Goal: Task Accomplishment & Management: Manage account settings

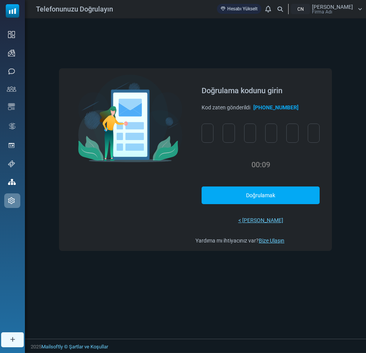
click at [280, 166] on div "00:09" at bounding box center [261, 164] width 118 height 19
click at [255, 196] on font "Kodu Yeniden Gönder" at bounding box center [260, 196] width 51 height 6
click at [206, 134] on input "text" at bounding box center [208, 133] width 12 height 19
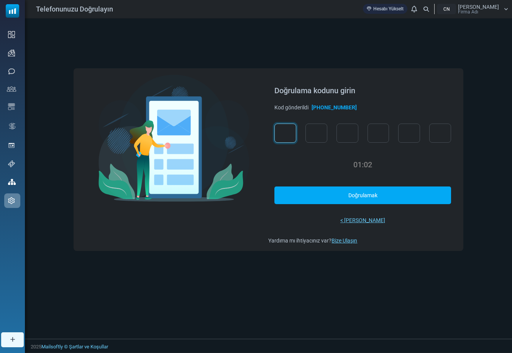
type input "*"
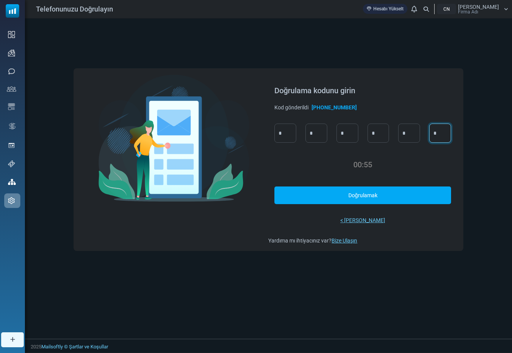
type input "*"
click at [325, 195] on link "Doğrulamak" at bounding box center [363, 194] width 176 height 17
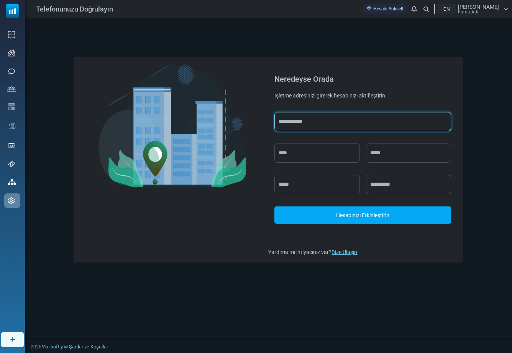
click at [303, 123] on input "text" at bounding box center [363, 121] width 176 height 19
type input "**********"
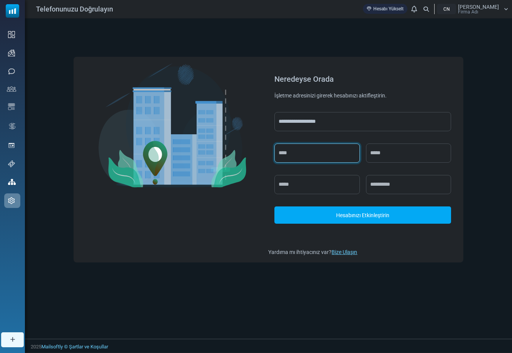
click at [295, 152] on input "text" at bounding box center [317, 152] width 85 height 19
type input "******"
click at [366, 155] on input "text" at bounding box center [408, 152] width 85 height 19
click at [320, 186] on input "text" at bounding box center [317, 184] width 85 height 19
type input "********"
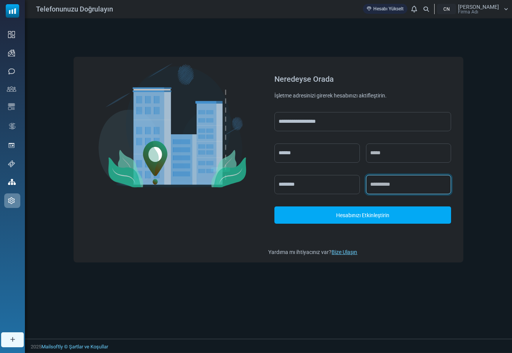
click at [366, 191] on input "text" at bounding box center [408, 184] width 85 height 19
type input "*****"
click at [366, 214] on font "Hesabınızı Etkinleştirin" at bounding box center [362, 215] width 53 height 6
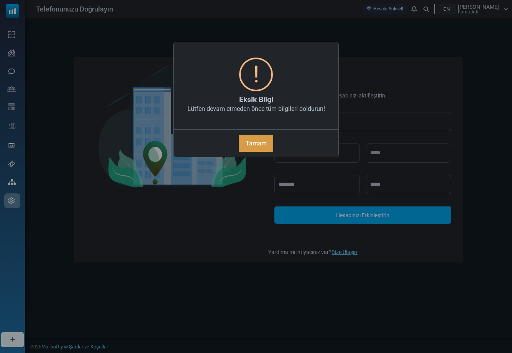
click at [265, 144] on font "Tamam" at bounding box center [256, 143] width 21 height 7
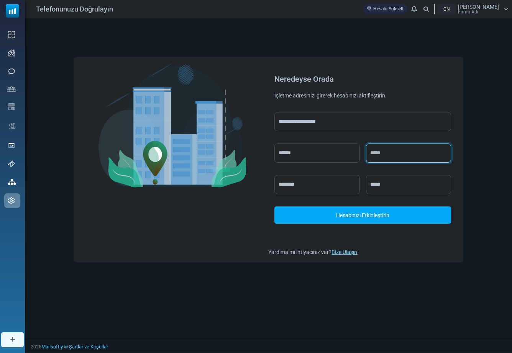
click at [366, 161] on input "text" at bounding box center [408, 152] width 85 height 19
type input "********"
click at [352, 216] on font "Hesabınızı Etkinleştirin" at bounding box center [362, 215] width 53 height 6
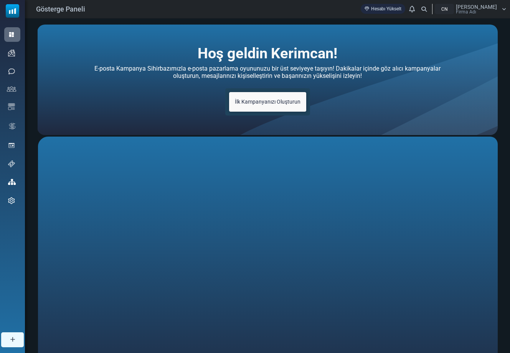
scroll to position [1, 0]
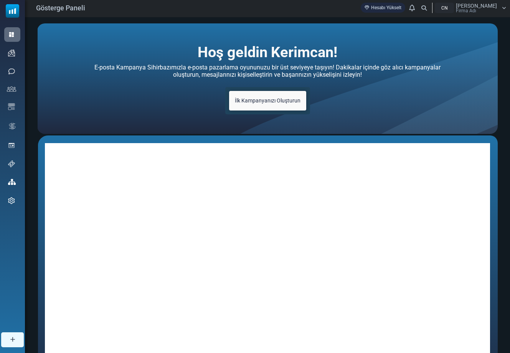
click at [352, 131] on div "Hoş geldin Kerimcan! E-posta Kampanya Sihirbazımızla e-posta pazarlama oyununuz…" at bounding box center [267, 78] width 460 height 110
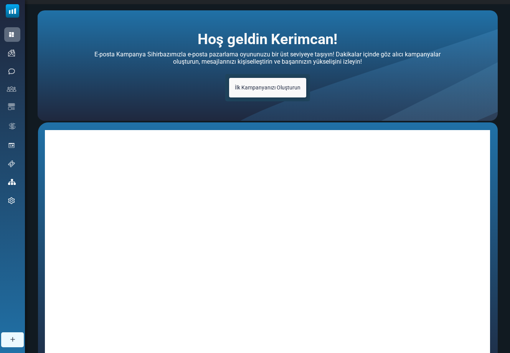
scroll to position [11, 0]
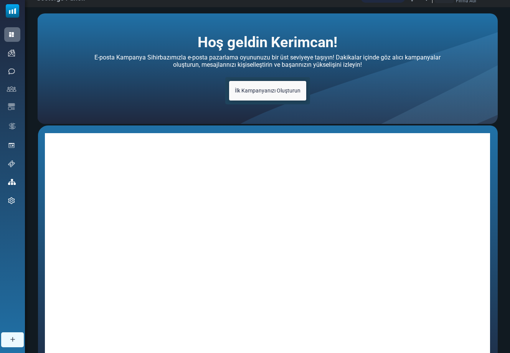
click at [248, 107] on div "Hoş geldin Kerimcan! E-posta Kampanya Sihirbazımızla e-posta pazarlama oyununuz…" at bounding box center [267, 68] width 460 height 110
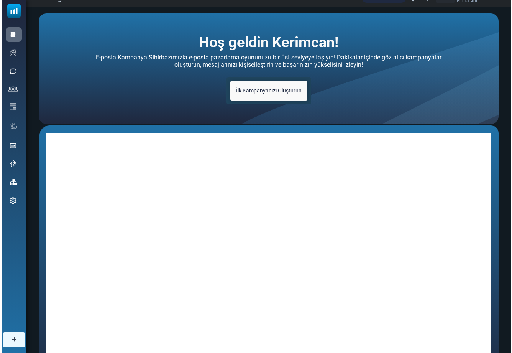
scroll to position [69, 0]
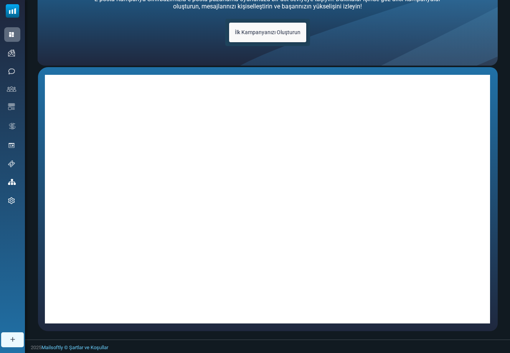
click at [273, 35] on font "İlk Kampanyanızı Oluşturun" at bounding box center [268, 32] width 66 height 6
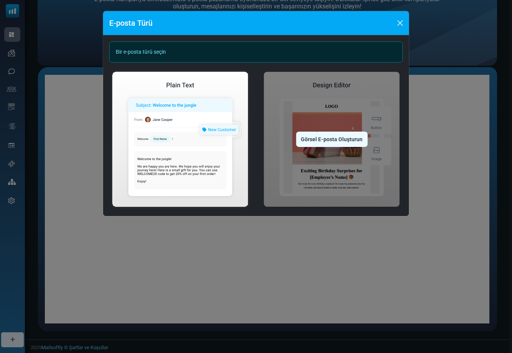
click at [323, 115] on img at bounding box center [332, 139] width 142 height 141
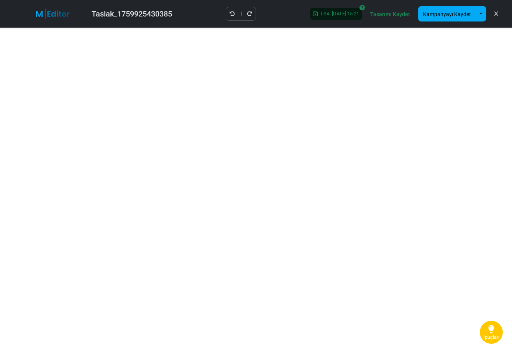
click at [334, 10] on div "LSA: 2025-10-08 15:21" at bounding box center [336, 14] width 52 height 12
click at [383, 17] on link "Tasarımı Kaydet" at bounding box center [391, 14] width 44 height 14
click at [334, 12] on font "LSA: 2025-10-08 15:21" at bounding box center [340, 14] width 38 height 6
click at [483, 12] on button "button" at bounding box center [481, 13] width 11 height 15
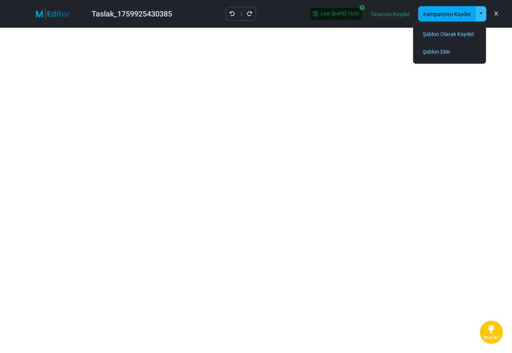
click at [387, 15] on font "Tasarımı Kaydet" at bounding box center [391, 14] width 40 height 6
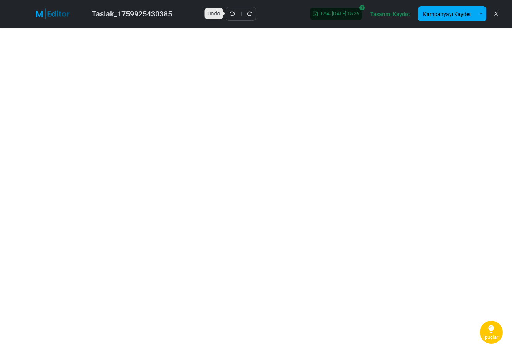
click at [231, 13] on icon "Geri al" at bounding box center [232, 13] width 5 height 5
click at [402, 16] on font "Tasarımı Kaydet" at bounding box center [391, 14] width 40 height 6
click at [462, 15] on font "Kampanyayı Kaydet" at bounding box center [447, 14] width 48 height 6
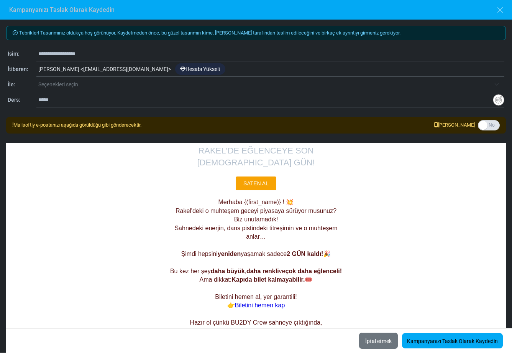
scroll to position [114, 0]
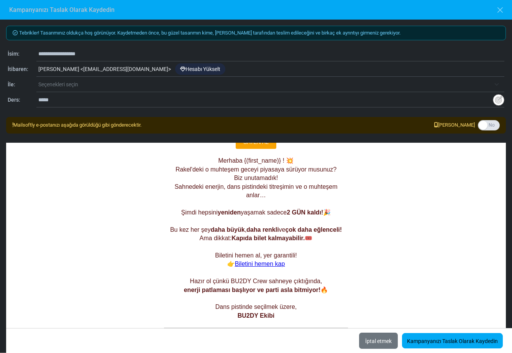
click at [66, 70] on font "[PERSON_NAME] <" at bounding box center [60, 69] width 45 height 6
click at [66, 68] on font "Kerimcan Demir <" at bounding box center [60, 69] width 45 height 6
drag, startPoint x: 66, startPoint y: 68, endPoint x: 39, endPoint y: 68, distance: 26.8
click at [39, 68] on font "Kerimcan Demir <" at bounding box center [60, 69] width 45 height 6
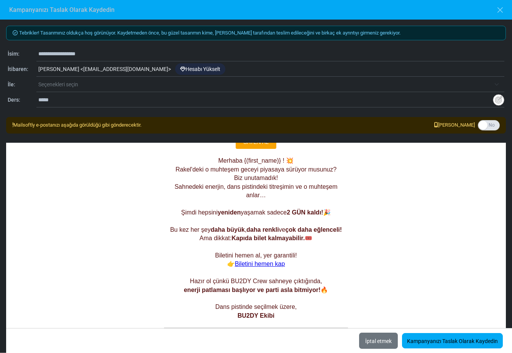
click at [67, 68] on font "Kerimcan Demir <" at bounding box center [60, 69] width 45 height 6
click at [72, 68] on font "Kerimcan Demir <" at bounding box center [60, 69] width 45 height 6
click at [201, 69] on font "Hesabı Yükselt" at bounding box center [203, 69] width 35 height 6
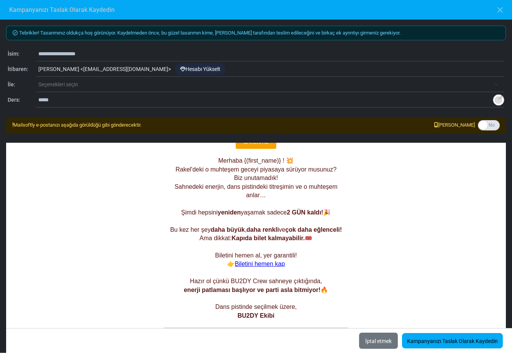
click at [46, 127] on font "Mailsoftly e-postanızı aşağıda görüldüğü gibi gönderecektir." at bounding box center [77, 125] width 128 height 6
drag, startPoint x: 46, startPoint y: 127, endPoint x: 129, endPoint y: 124, distance: 83.7
click at [129, 125] on font "Mailsoftly e-postanızı aşağıda görüldüğü gibi gönderecektir." at bounding box center [77, 125] width 128 height 6
click at [129, 165] on div "RAKEL'DE EĞLENCEYE SON 2 GÜN! SATEN AL Merhaba {(first_name)} ! 💥 Rakel'deki o …" at bounding box center [256, 175] width 500 height 295
click at [48, 56] on input "**********" at bounding box center [271, 53] width 466 height 15
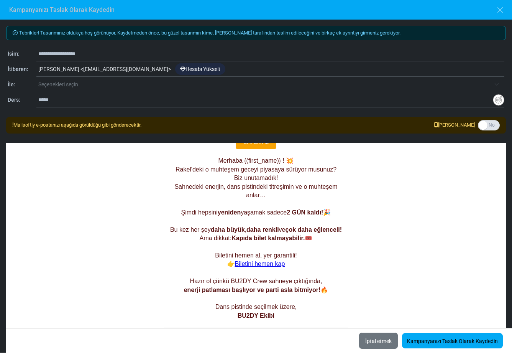
click at [48, 56] on input "**********" at bounding box center [271, 53] width 466 height 15
click at [62, 54] on input "text" at bounding box center [271, 53] width 466 height 15
click at [62, 71] on font "Kerimcan Demir <" at bounding box center [60, 69] width 45 height 6
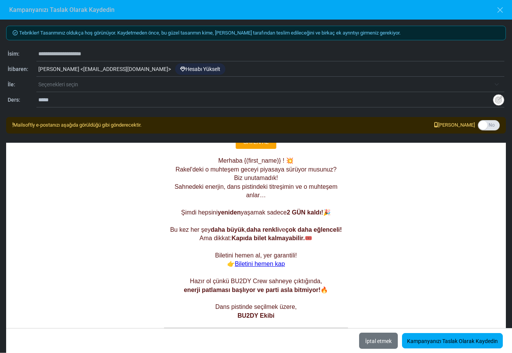
click at [62, 71] on font "Kerimcan Demir <" at bounding box center [60, 69] width 45 height 6
click at [54, 102] on input "*****" at bounding box center [265, 99] width 455 height 15
click at [490, 125] on label at bounding box center [489, 125] width 22 height 10
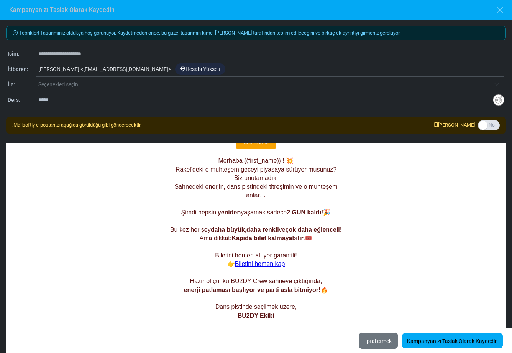
click at [490, 125] on label at bounding box center [489, 125] width 22 height 10
click at [503, 99] on img "Değişken Ekle" at bounding box center [499, 100] width 12 height 12
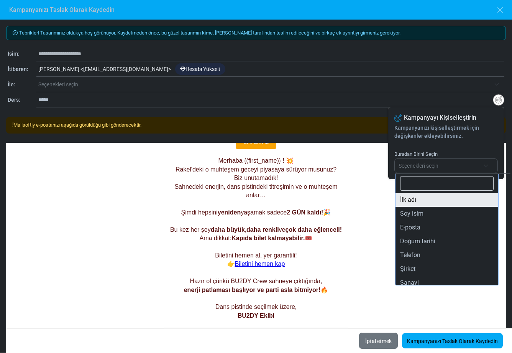
click at [445, 166] on span "Seçenekleri seçin" at bounding box center [439, 165] width 81 height 9
click at [439, 166] on font "Seçenekleri seçin" at bounding box center [419, 166] width 40 height 6
type input "**********"
select select "**********"
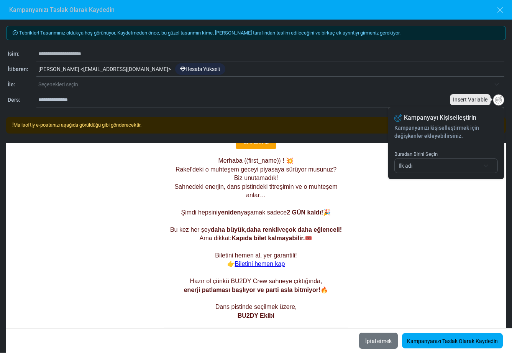
click at [501, 101] on img "Değişken Ekle" at bounding box center [499, 100] width 12 height 12
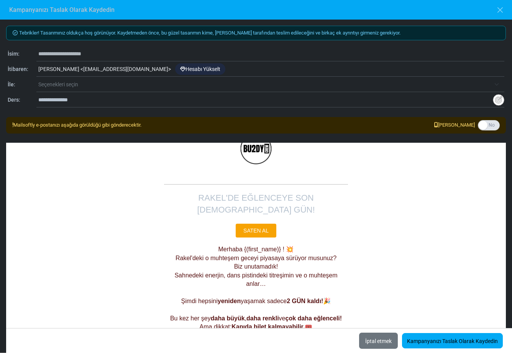
scroll to position [50, 0]
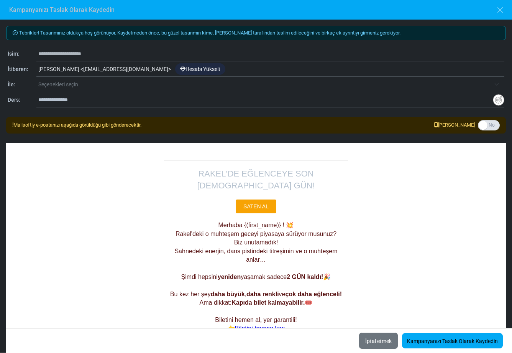
click at [263, 222] on font "Merhaba {(first_name)} ! 💥" at bounding box center [257, 225] width 76 height 7
click at [396, 266] on div "RAKEL'DE EĞLENCEYE SON 2 GÜN! SATEN AL Merhaba {(first_name)} ! 💥 Rakel'deki o …" at bounding box center [256, 240] width 500 height 295
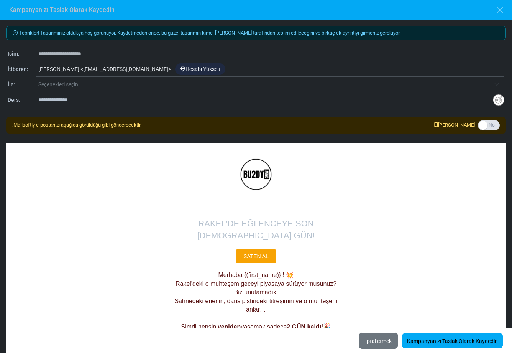
click at [124, 32] on font "Tebrikler! Tasarımınız oldukça hoş görünüyor. Kaydetmeden önce, bu güzel tasarı…" at bounding box center [210, 33] width 382 height 6
drag, startPoint x: 124, startPoint y: 32, endPoint x: 237, endPoint y: 32, distance: 113.9
click at [237, 32] on font "Tebrikler! Tasarımınız oldukça hoş görünüyor. Kaydetmeden önce, bu güzel tasarı…" at bounding box center [210, 33] width 382 height 6
click at [265, 32] on font "Tebrikler! Tasarımınız oldukça hoş görünüyor. Kaydetmeden önce, bu güzel tasarı…" at bounding box center [210, 33] width 382 height 6
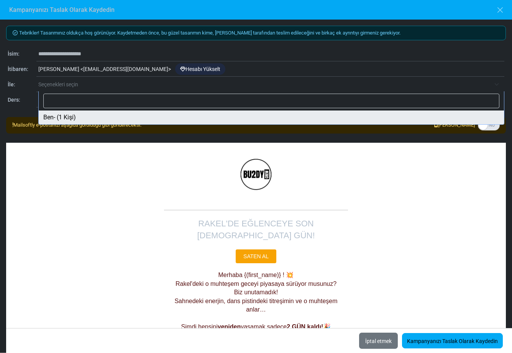
click at [67, 89] on span "Seçenekleri seçin" at bounding box center [271, 84] width 466 height 14
click at [109, 65] on div "Kerimcan Demir < bu2dy.crew-gmail@cc.mailsends.net > Hesabı Yükselt" at bounding box center [270, 69] width 468 height 15
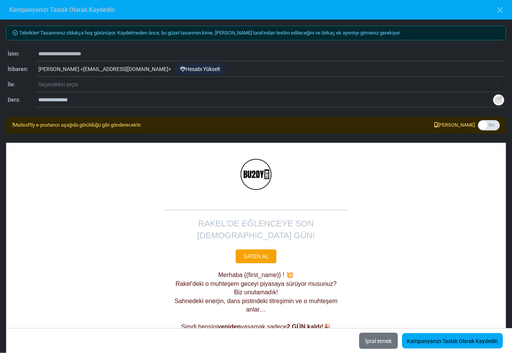
click at [84, 52] on input "text" at bounding box center [271, 53] width 466 height 15
click at [58, 85] on font "Seçenekleri seçin" at bounding box center [58, 84] width 40 height 6
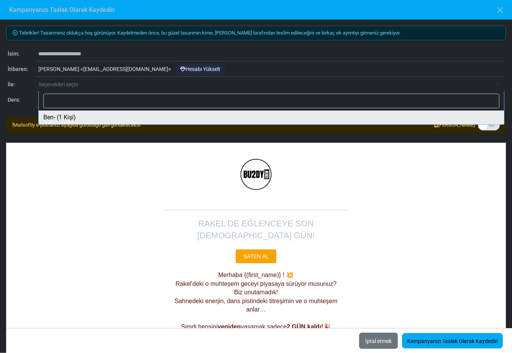
select select "*****"
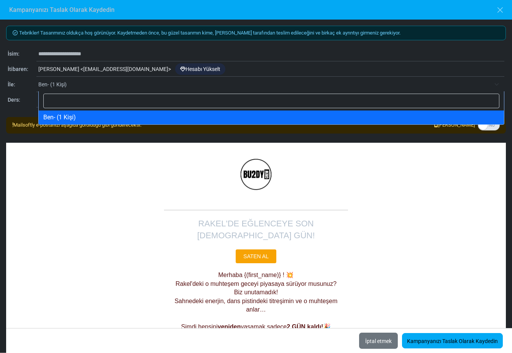
click at [142, 86] on span "Ben- (1 Kişi)" at bounding box center [264, 84] width 453 height 9
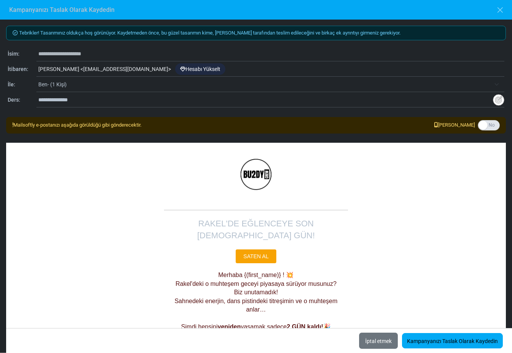
click at [142, 86] on span "Ben- (1 Kişi)" at bounding box center [264, 84] width 453 height 9
click at [499, 10] on button "button" at bounding box center [501, 10] width 12 height 12
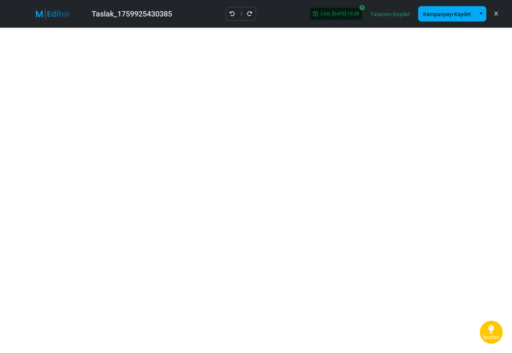
click at [496, 14] on icon at bounding box center [496, 14] width 3 height 0
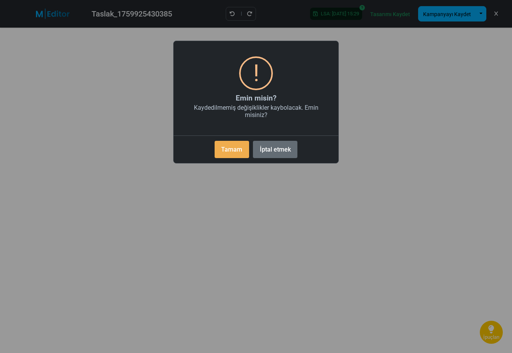
click at [284, 149] on font "İptal etmek" at bounding box center [275, 149] width 31 height 7
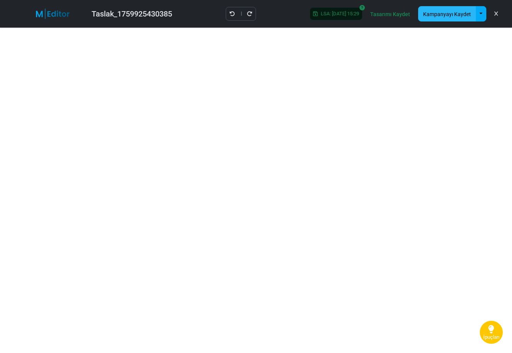
click at [449, 12] on font "Kampanyayı Kaydet" at bounding box center [447, 14] width 48 height 6
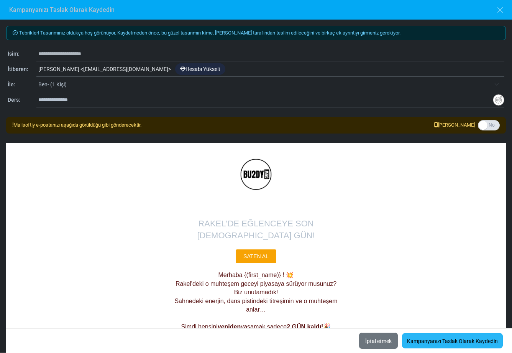
click at [417, 338] on font "Kampanyanızı Taslak Olarak Kaydedin" at bounding box center [452, 341] width 91 height 6
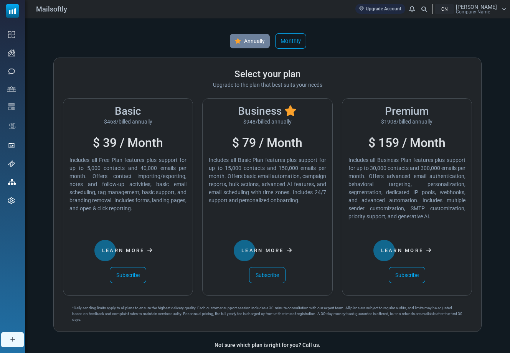
click at [290, 38] on link "Monthly" at bounding box center [290, 40] width 31 height 15
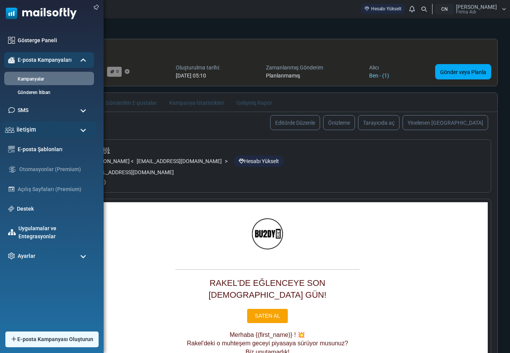
click at [37, 129] on div "İletişim" at bounding box center [49, 130] width 94 height 16
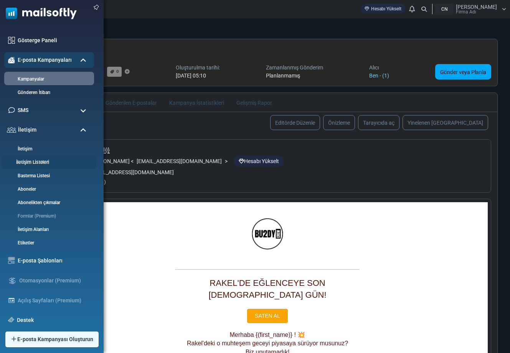
click at [31, 163] on font "İletişim Listeleri" at bounding box center [32, 163] width 33 height 6
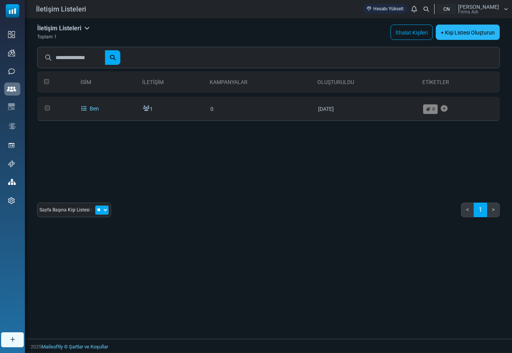
click at [456, 34] on font "+ Kişi Listesi Oluşturun" at bounding box center [468, 33] width 54 height 6
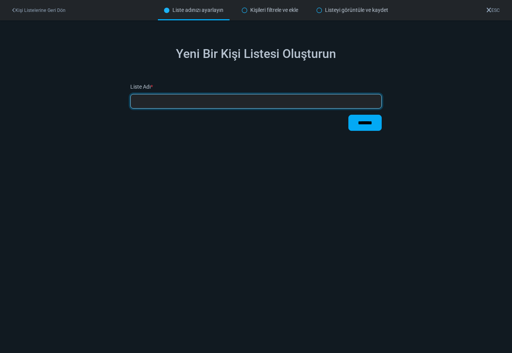
click at [324, 101] on input "text" at bounding box center [256, 101] width 252 height 15
type input "*****"
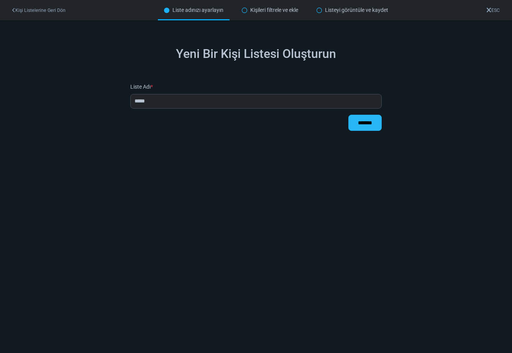
click at [375, 125] on input "*******" at bounding box center [365, 123] width 33 height 16
type input "****"
click at [231, 180] on div at bounding box center [256, 176] width 512 height 353
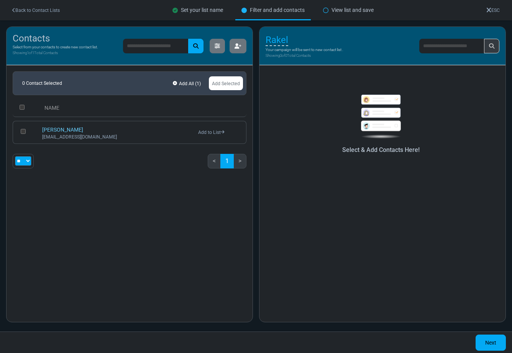
click at [216, 82] on link "Add Selected" at bounding box center [226, 83] width 34 height 14
click at [359, 159] on div "Select & Add Contacts Here!" at bounding box center [383, 112] width 246 height 95
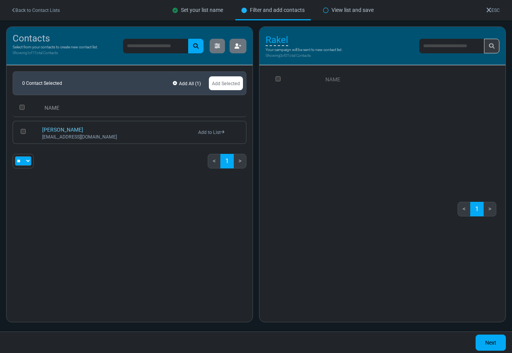
click at [331, 77] on link "NAME" at bounding box center [333, 79] width 15 height 6
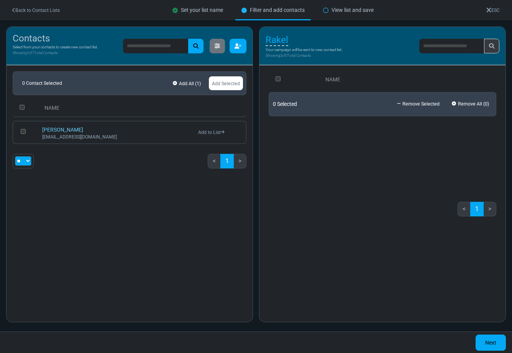
click at [237, 44] on icon "button" at bounding box center [238, 45] width 7 height 5
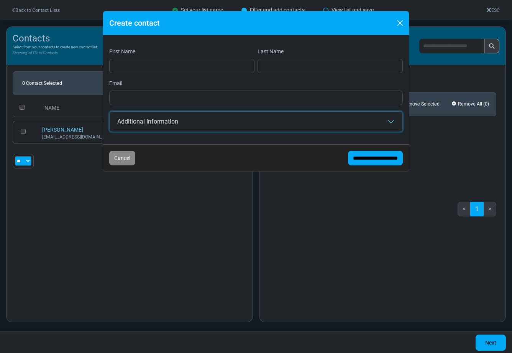
click at [170, 119] on button "Additional Information" at bounding box center [256, 122] width 293 height 20
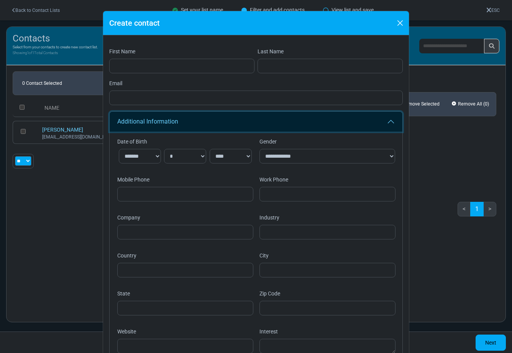
click at [177, 125] on button "Additional Information" at bounding box center [256, 122] width 293 height 20
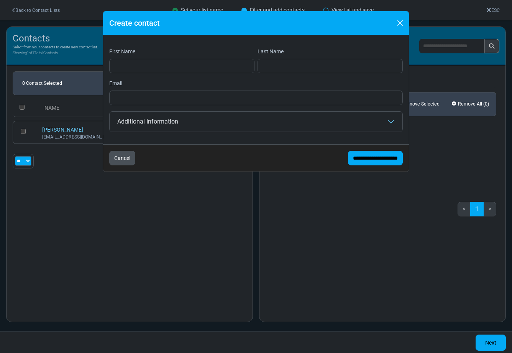
click at [126, 158] on button "Cancel" at bounding box center [122, 158] width 26 height 15
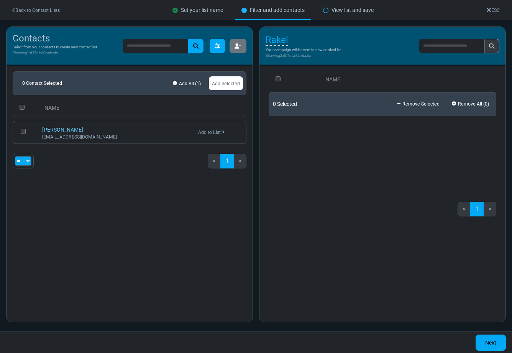
click at [217, 44] on icon at bounding box center [217, 45] width 5 height 5
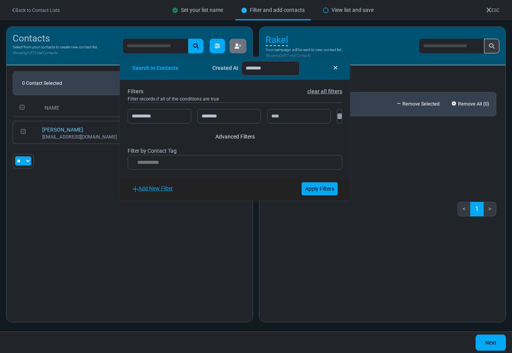
click at [217, 44] on icon at bounding box center [217, 45] width 5 height 5
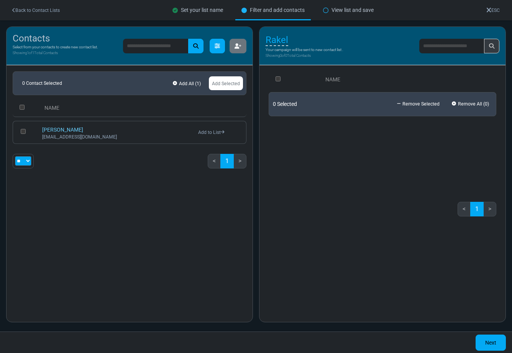
click at [217, 44] on icon at bounding box center [217, 45] width 5 height 5
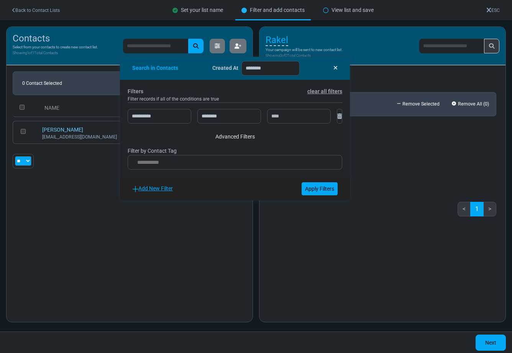
click at [192, 236] on div "0 Contact Selected Add All ( 1 ) Add Selected NAME Kerimcan Demir bu2dy.crew@gm…" at bounding box center [130, 190] width 246 height 250
click at [334, 66] on icon at bounding box center [336, 67] width 4 height 5
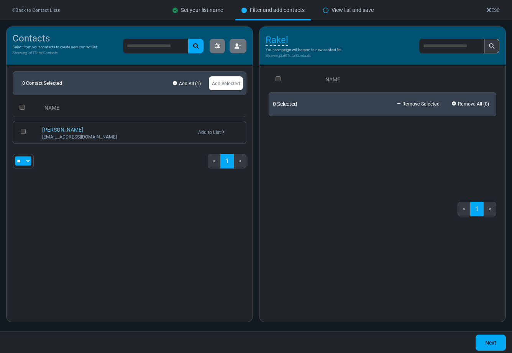
click at [347, 8] on div "View list and save" at bounding box center [348, 10] width 63 height 20
click at [489, 336] on link "Next" at bounding box center [491, 342] width 30 height 16
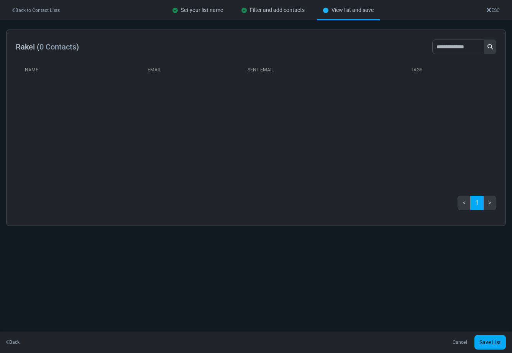
click at [15, 341] on link "Back" at bounding box center [12, 342] width 13 height 7
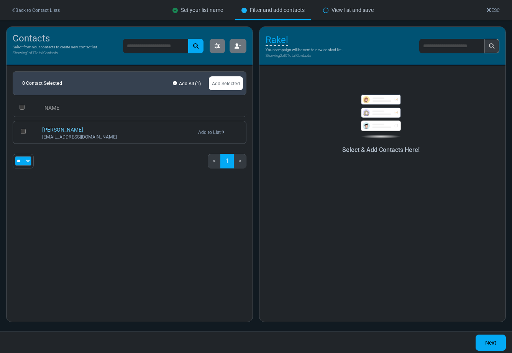
click at [214, 132] on link "Add to List" at bounding box center [211, 132] width 26 height 5
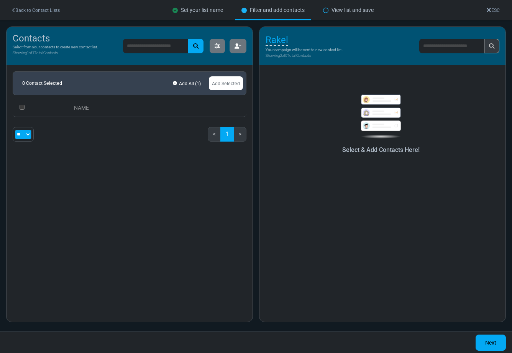
click at [213, 135] on li "<" at bounding box center [214, 134] width 13 height 15
click at [242, 135] on li ">" at bounding box center [240, 134] width 13 height 15
click at [213, 140] on li "<" at bounding box center [214, 134] width 13 height 15
click at [275, 43] on span "Rakel" at bounding box center [277, 41] width 23 height 12
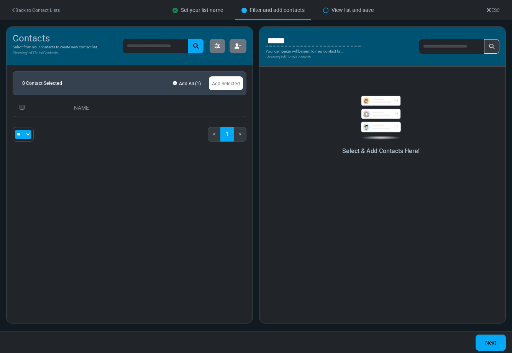
click at [300, 57] on p "Showing 0 of 0 Total Contacts" at bounding box center [313, 57] width 95 height 6
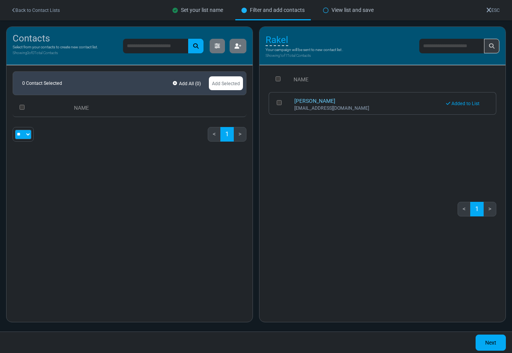
click at [69, 119] on table "NAME" at bounding box center [130, 108] width 234 height 26
click at [179, 82] on link "Add All ( 0 )" at bounding box center [186, 83] width 33 height 12
click at [175, 87] on div at bounding box center [256, 176] width 512 height 353
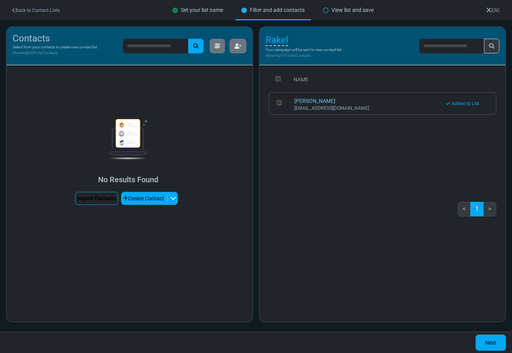
click at [100, 199] on link "Import Contacts" at bounding box center [96, 198] width 43 height 13
click at [88, 204] on link "Import Contacts" at bounding box center [96, 198] width 43 height 13
click at [235, 101] on div "No Results Found Import Contacts Create Contact Create One by One Create Multip…" at bounding box center [128, 157] width 231 height 153
click at [356, 149] on div "NAME 0 Selected Remove Selected Remove All ( 1 ) Kerimcan Demir bu2dy.crew@gmai…" at bounding box center [383, 128] width 228 height 123
click at [104, 197] on link "Import Contacts" at bounding box center [96, 198] width 43 height 13
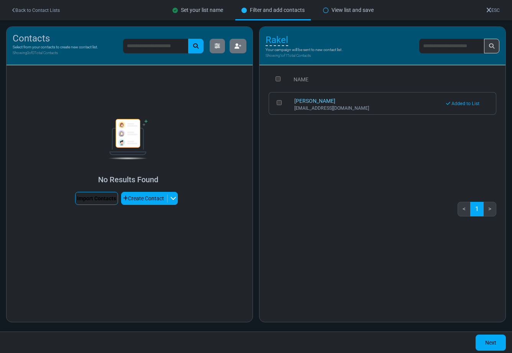
click at [105, 197] on link "Import Contacts" at bounding box center [96, 198] width 43 height 13
click at [344, 77] on th "NAME" at bounding box center [367, 80] width 152 height 18
click at [219, 44] on icon at bounding box center [217, 45] width 5 height 5
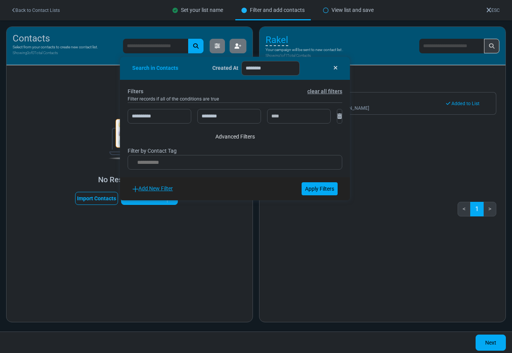
click at [224, 273] on div "No Results Found Import Contacts Create Contact Create One by One Create Multip…" at bounding box center [130, 190] width 246 height 250
click at [233, 236] on div "No Results Found Import Contacts Create Contact Create One by One Create Multip…" at bounding box center [130, 154] width 246 height 178
click at [332, 68] on div "Search in Contacts Created At ********" at bounding box center [235, 68] width 230 height 23
click at [334, 67] on icon at bounding box center [336, 67] width 4 height 5
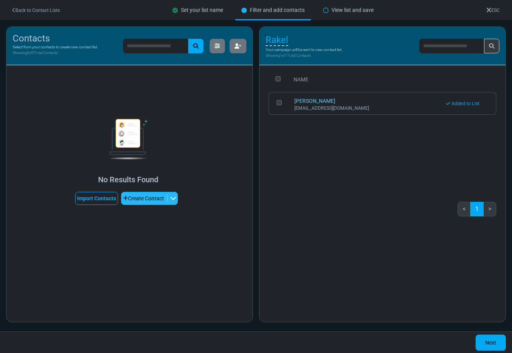
click at [171, 204] on button "Create Contact" at bounding box center [149, 198] width 57 height 13
click at [150, 230] on link "Create Multiple" at bounding box center [157, 236] width 65 height 14
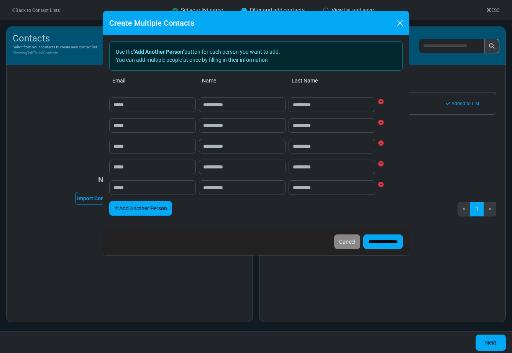
click at [154, 208] on link "Add Another Person" at bounding box center [140, 208] width 63 height 15
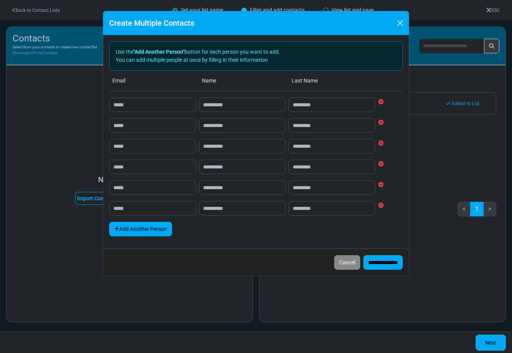
click at [149, 232] on link "Add Another Person" at bounding box center [140, 229] width 63 height 15
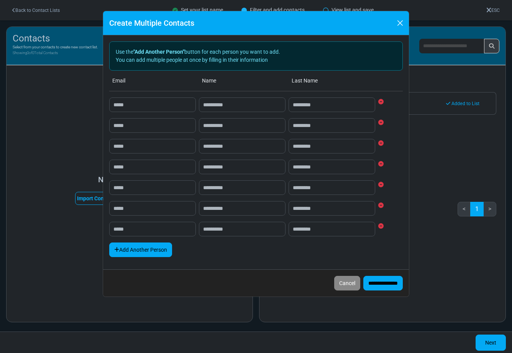
click at [150, 252] on link "Add Another Person" at bounding box center [140, 249] width 63 height 15
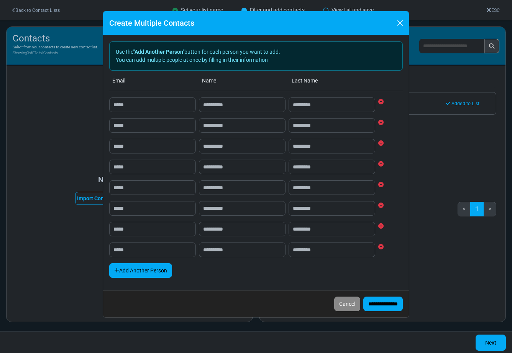
click at [150, 252] on input "email" at bounding box center [152, 249] width 87 height 15
click at [149, 266] on link "Add Another Person" at bounding box center [140, 270] width 63 height 15
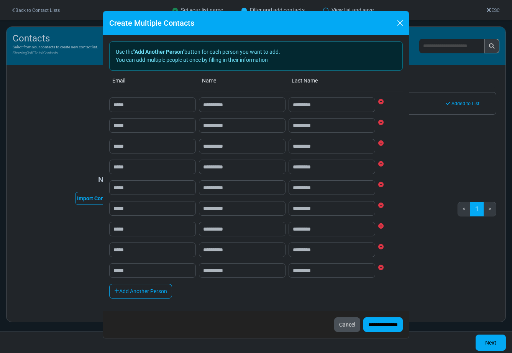
click at [334, 323] on button "Cancel" at bounding box center [347, 324] width 26 height 15
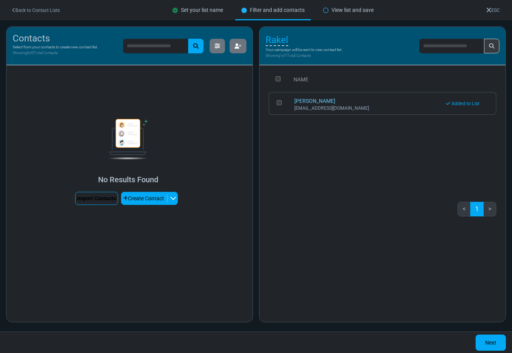
click at [99, 198] on link "Import Contacts" at bounding box center [96, 198] width 43 height 13
click at [102, 197] on link "Import Contacts" at bounding box center [96, 198] width 43 height 13
click at [114, 204] on link "Import Contacts" at bounding box center [96, 198] width 43 height 13
click at [115, 203] on link "Import Contacts" at bounding box center [96, 198] width 43 height 13
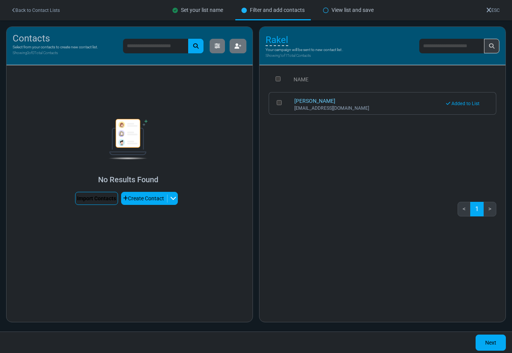
drag, startPoint x: 115, startPoint y: 203, endPoint x: 101, endPoint y: 201, distance: 14.3
click at [101, 201] on link "Import Contacts" at bounding box center [96, 198] width 43 height 13
click at [146, 201] on button "Create Contact" at bounding box center [149, 198] width 57 height 13
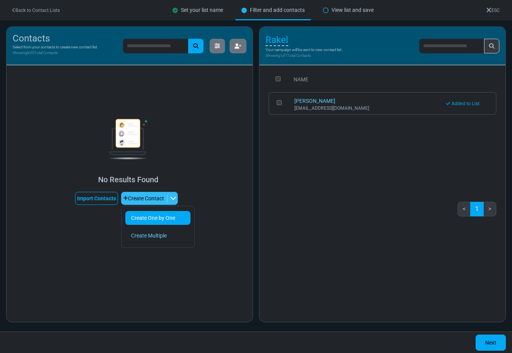
click at [142, 215] on link "Create One by One" at bounding box center [157, 218] width 65 height 14
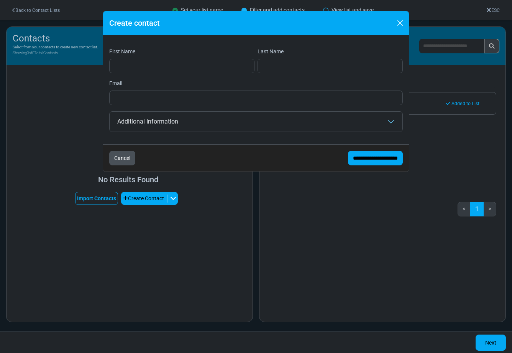
click at [115, 161] on button "Cancel" at bounding box center [122, 158] width 26 height 15
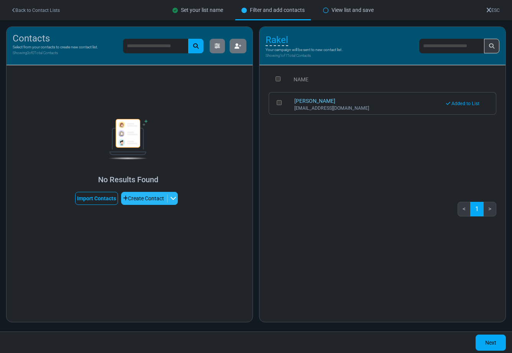
click at [137, 202] on button "Create Contact" at bounding box center [149, 198] width 57 height 13
click at [139, 196] on button "Create Contact" at bounding box center [149, 198] width 57 height 13
click at [141, 232] on link "Create Multiple" at bounding box center [157, 236] width 65 height 14
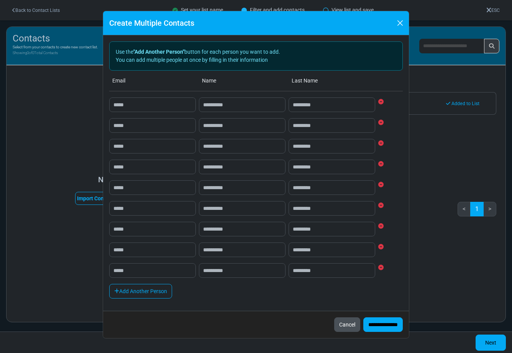
click at [334, 322] on button "Cancel" at bounding box center [347, 324] width 26 height 15
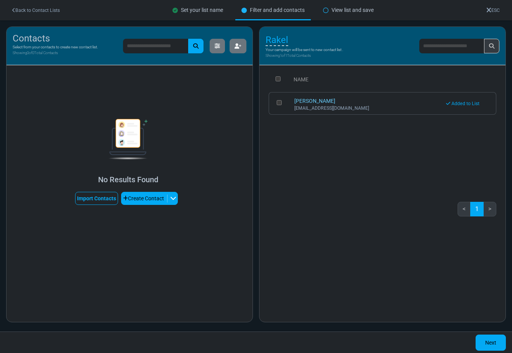
click at [189, 186] on div "No Results Found Import Contacts Create Contact Create One by One Create Multip…" at bounding box center [128, 162] width 219 height 86
click at [37, 8] on link "Back to Contact Lists" at bounding box center [36, 10] width 48 height 5
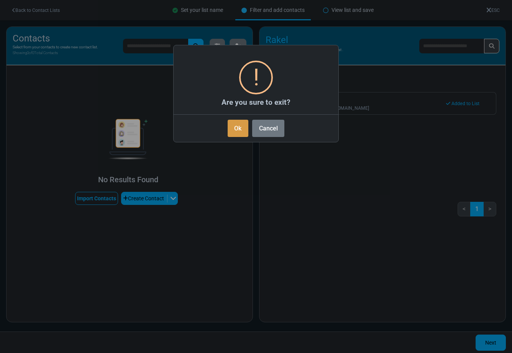
click at [239, 130] on button "Ok" at bounding box center [238, 128] width 21 height 17
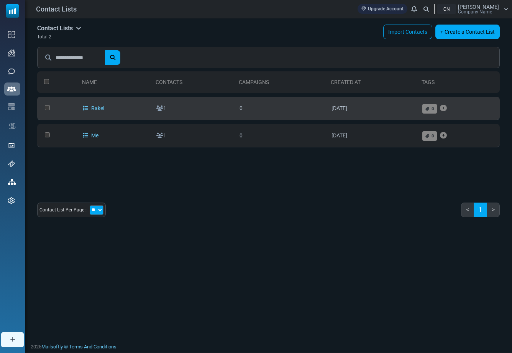
click at [454, 107] on div "0" at bounding box center [460, 107] width 74 height 15
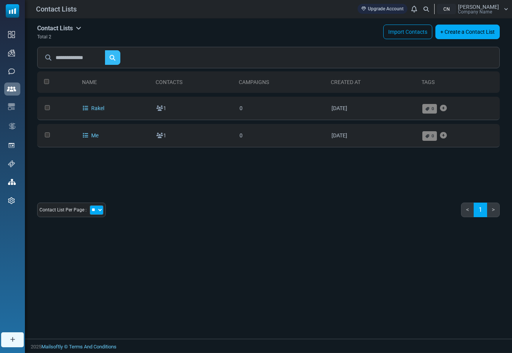
click at [115, 54] on icon "submit" at bounding box center [113, 57] width 6 height 6
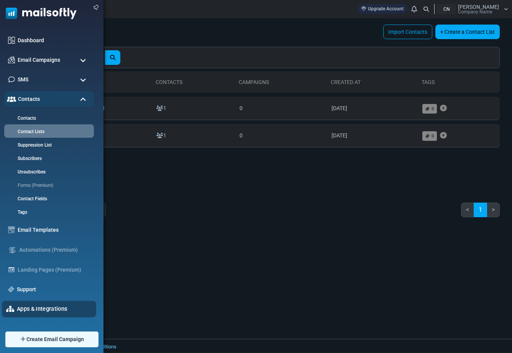
click at [41, 308] on link "Apps & Integrations" at bounding box center [54, 309] width 75 height 8
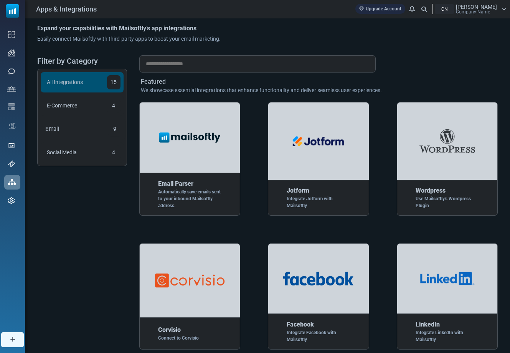
click at [82, 130] on div "Email 9" at bounding box center [82, 129] width 86 height 21
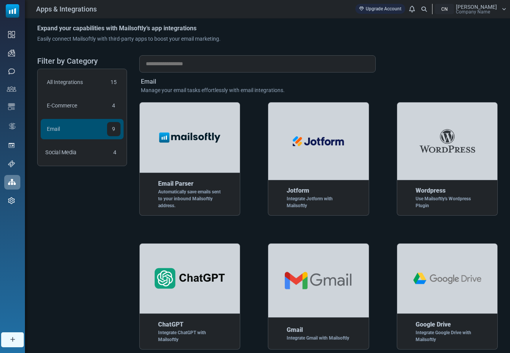
click at [99, 148] on div "Social Media 4" at bounding box center [82, 152] width 86 height 21
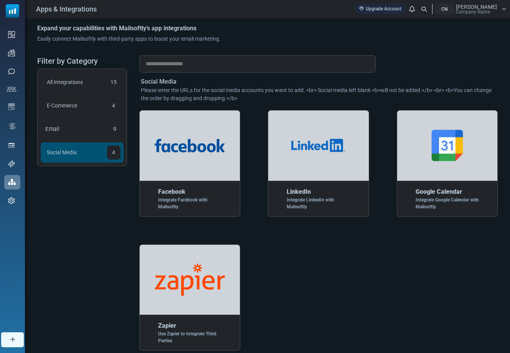
click at [91, 125] on div "Email 9" at bounding box center [82, 129] width 86 height 21
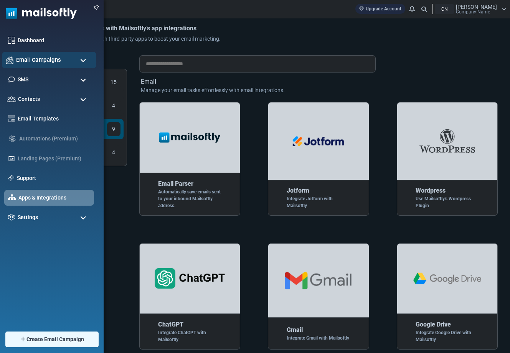
click at [27, 61] on span "Email Campaigns" at bounding box center [38, 60] width 45 height 8
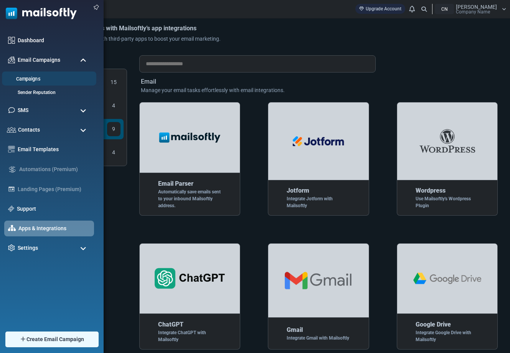
click at [31, 81] on link "Campaigns" at bounding box center [48, 79] width 92 height 7
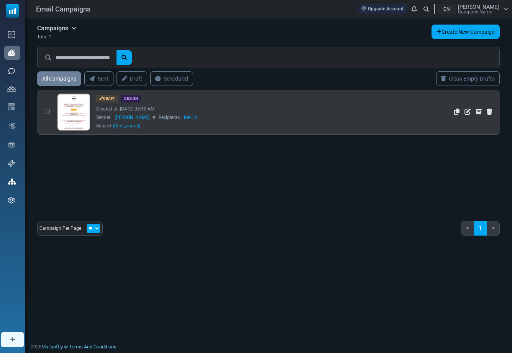
click at [168, 124] on div "Draft Design Created at: October 08, 2025 at 05:10 AM Sender: Kerimcan Demir Re…" at bounding box center [241, 112] width 290 height 34
click at [153, 110] on div "Created at: [DATE] 05:10 AM" at bounding box center [241, 108] width 290 height 7
click at [153, 110] on div "Created at: October 08, 2025 at 05:10 AM" at bounding box center [241, 108] width 290 height 7
click at [469, 112] on icon "Edit" at bounding box center [468, 112] width 6 height 6
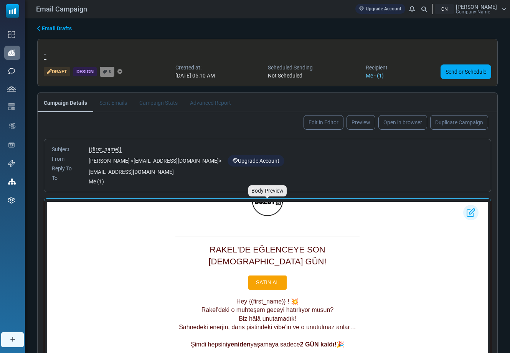
scroll to position [28, 0]
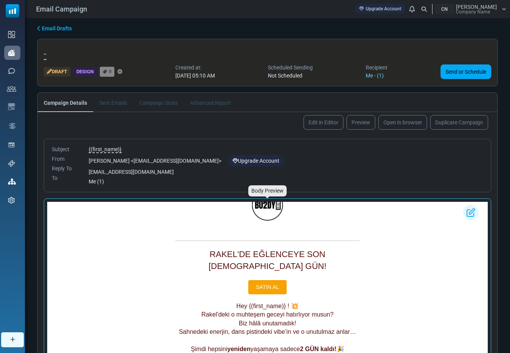
click at [235, 254] on span "RAKEL'DE EĞLENCEYE SON [DEMOGRAPHIC_DATA] GÜN!" at bounding box center [267, 259] width 118 height 21
copy table
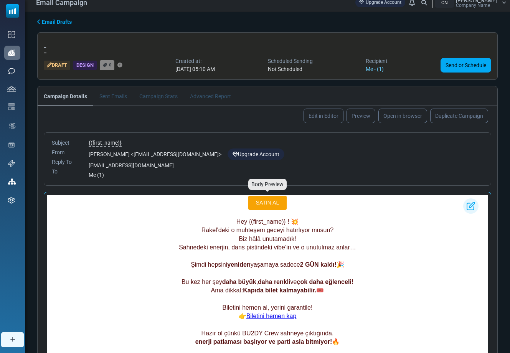
scroll to position [9, 0]
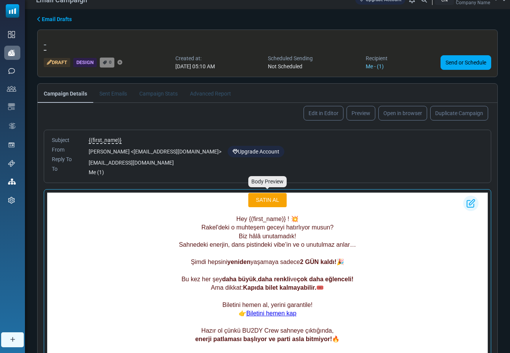
click at [192, 258] on p "Şimdi hepsini yeniden yaşamaya sadece 2 GÜN kaldı! 🎉" at bounding box center [267, 262] width 184 height 8
drag, startPoint x: 192, startPoint y: 251, endPoint x: 330, endPoint y: 251, distance: 138.5
click at [330, 258] on p "Şimdi hepsini yeniden yaşamaya sadece 2 GÜN kaldı! 🎉" at bounding box center [267, 262] width 184 height 8
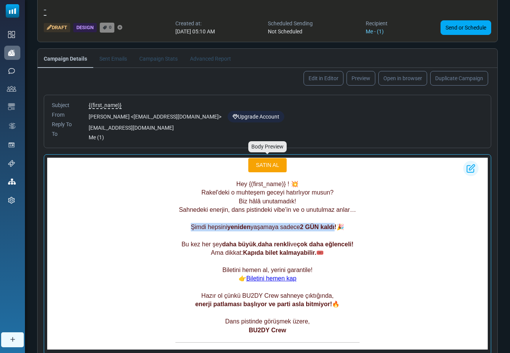
scroll to position [52, 0]
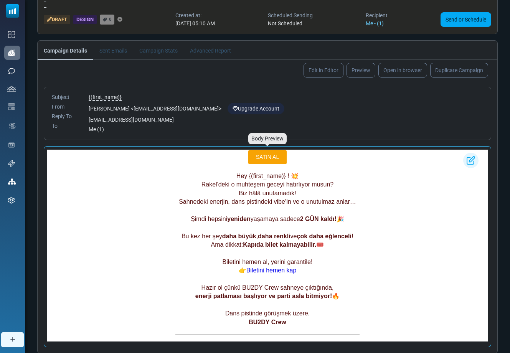
click at [230, 241] on span "Ama dikkat:" at bounding box center [227, 244] width 32 height 7
drag, startPoint x: 230, startPoint y: 235, endPoint x: 325, endPoint y: 234, distance: 95.1
click at [325, 240] on p "Ama dikkat: Kapıda bilet kalmayabilir. 🎟️" at bounding box center [267, 244] width 184 height 8
click at [226, 258] on p "Biletini hemen al, yerini garantile!" at bounding box center [267, 262] width 184 height 8
drag, startPoint x: 226, startPoint y: 246, endPoint x: 323, endPoint y: 247, distance: 96.7
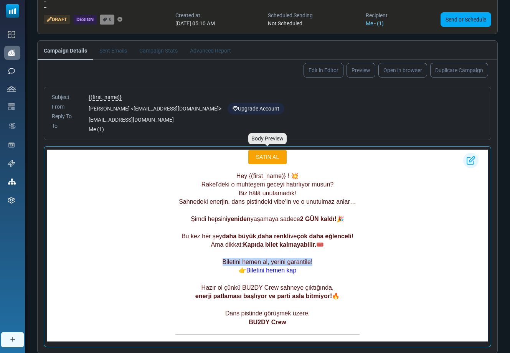
click at [323, 258] on p "Biletini hemen al, yerini garantile!" at bounding box center [267, 262] width 184 height 8
copy p "Biletini hemen al, yerini garantile!"
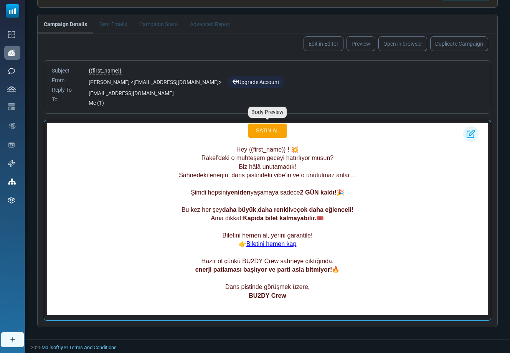
click at [345, 249] on p at bounding box center [267, 253] width 184 height 8
click at [469, 136] on img at bounding box center [470, 133] width 15 height 15
click at [213, 163] on p "Biz hâlâ unutamadık!" at bounding box center [267, 167] width 184 height 8
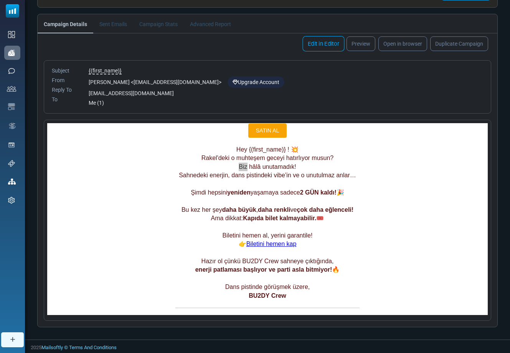
click at [328, 43] on link "Edit in Editor" at bounding box center [323, 43] width 42 height 15
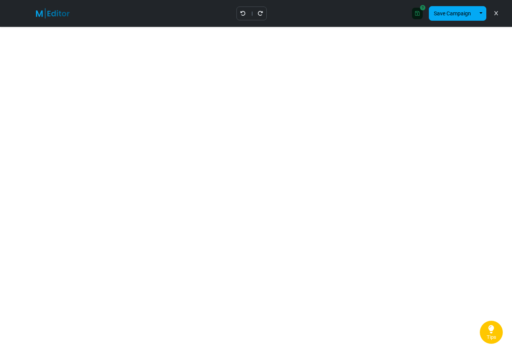
click at [496, 14] on icon at bounding box center [496, 13] width 3 height 0
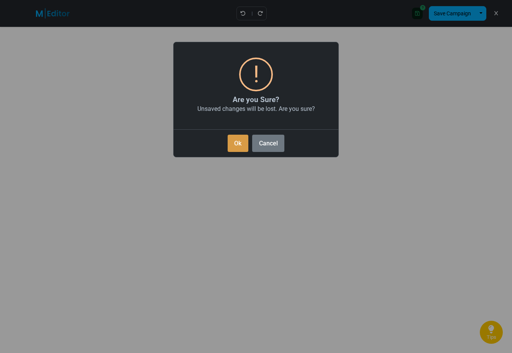
click at [237, 141] on button "Ok" at bounding box center [238, 143] width 21 height 17
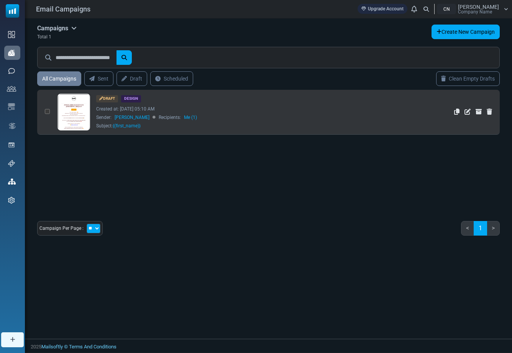
click at [490, 112] on icon "Delete" at bounding box center [489, 112] width 5 height 6
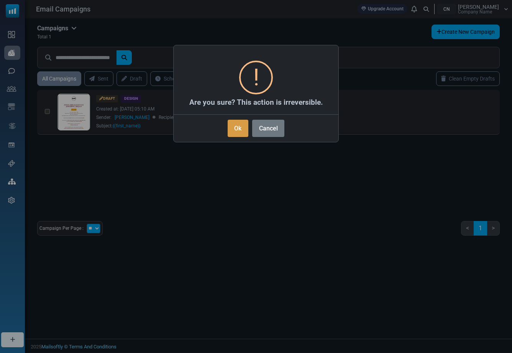
click at [242, 134] on button "Ok" at bounding box center [238, 128] width 21 height 17
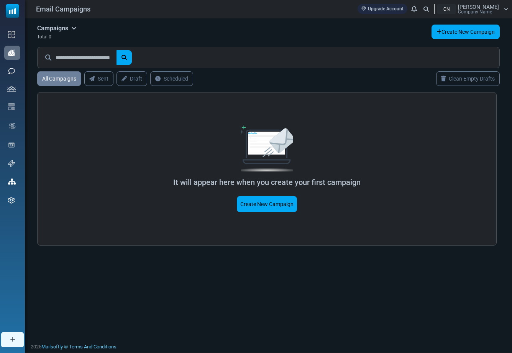
click at [505, 12] on div "CN Kerimcan Demir Company Name" at bounding box center [472, 9] width 71 height 10
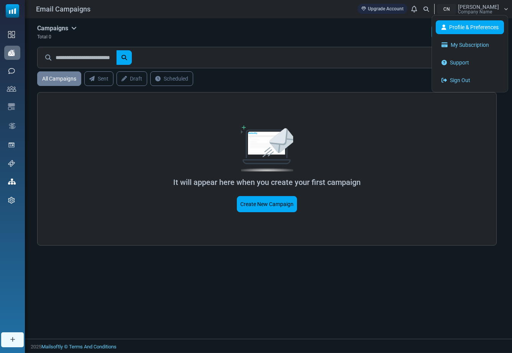
click at [463, 23] on link "Profile & Preferences" at bounding box center [470, 27] width 68 height 14
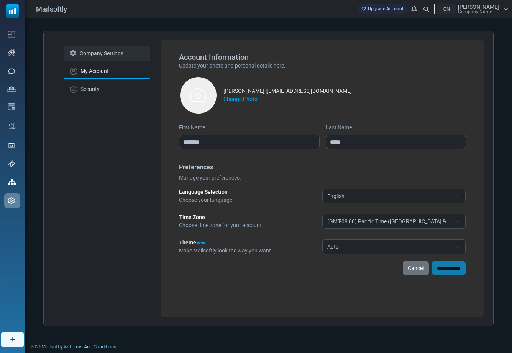
click at [112, 56] on link "Company Settings" at bounding box center [107, 53] width 86 height 15
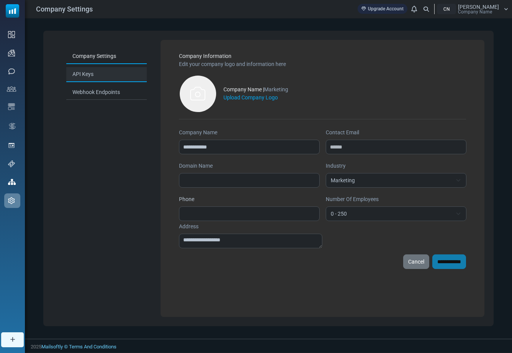
click at [114, 80] on link "API Keys" at bounding box center [106, 74] width 81 height 15
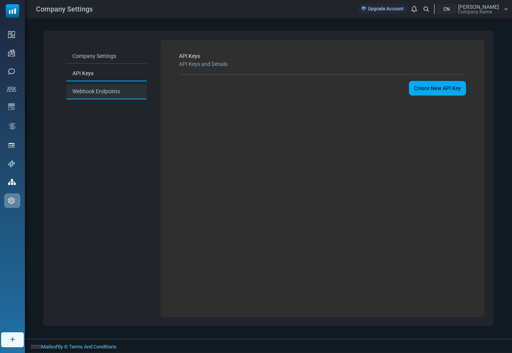
click at [113, 91] on link "Webhook Endpoints" at bounding box center [106, 91] width 81 height 15
click at [491, 7] on span "[PERSON_NAME]" at bounding box center [478, 6] width 41 height 5
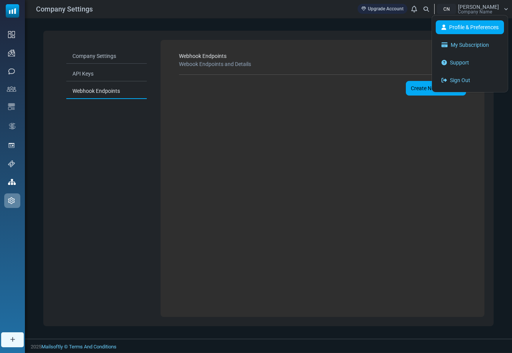
click at [476, 28] on link "Profile & Preferences" at bounding box center [470, 27] width 68 height 14
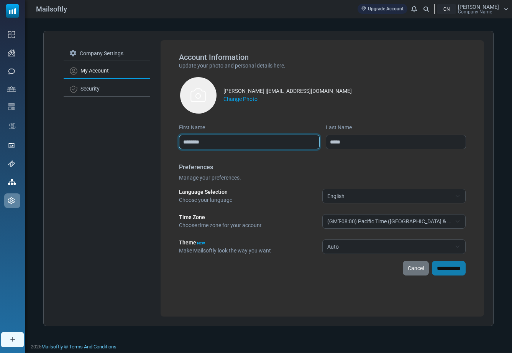
click at [303, 142] on input "********" at bounding box center [249, 142] width 140 height 15
type input "****"
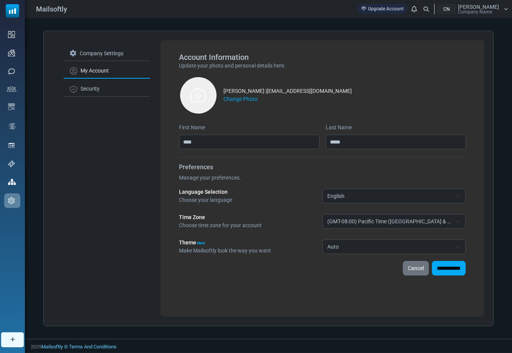
click at [307, 210] on div "**********" at bounding box center [322, 208] width 287 height 91
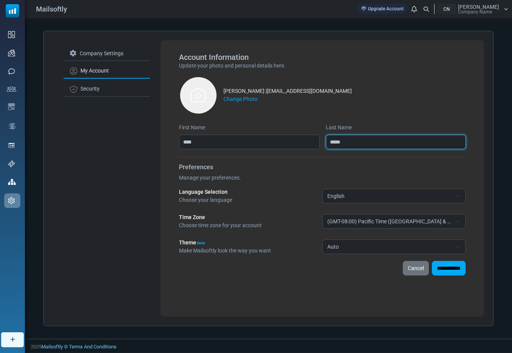
click at [333, 138] on input "*****" at bounding box center [396, 142] width 140 height 15
type input "*"
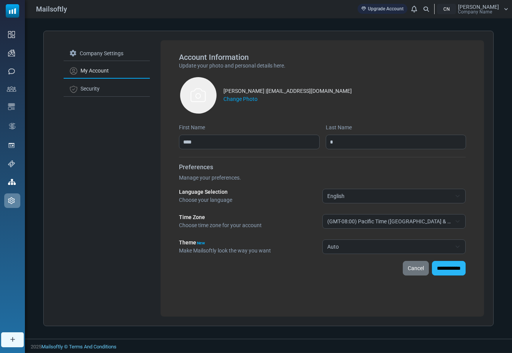
click at [443, 269] on input "**********" at bounding box center [449, 268] width 34 height 15
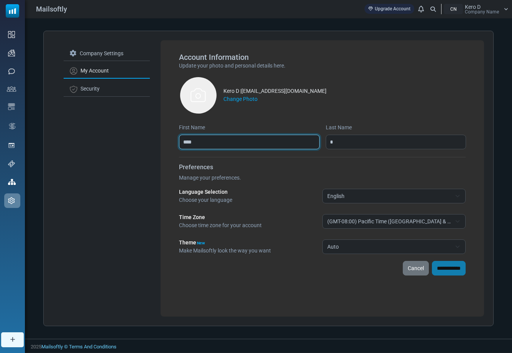
click at [257, 145] on input "****" at bounding box center [249, 142] width 140 height 15
type input "*"
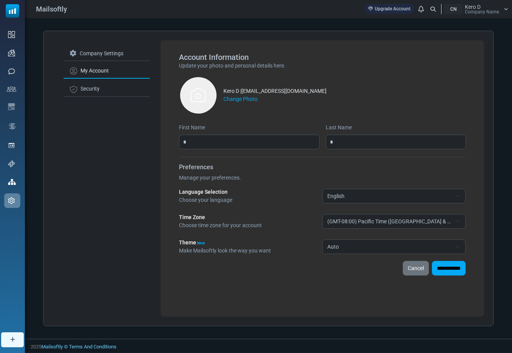
click at [259, 209] on div "**********" at bounding box center [322, 208] width 287 height 91
click at [432, 270] on input "**********" at bounding box center [449, 268] width 34 height 15
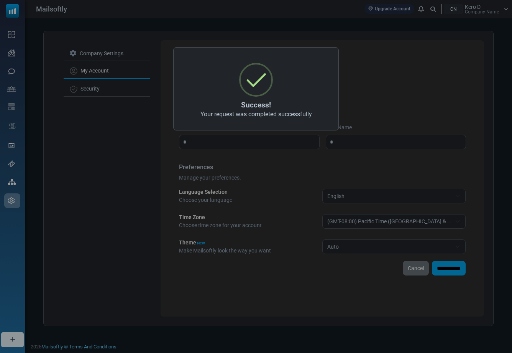
click at [397, 103] on div "× Success! Your request was completed successfully OK No Cancel" at bounding box center [256, 176] width 512 height 353
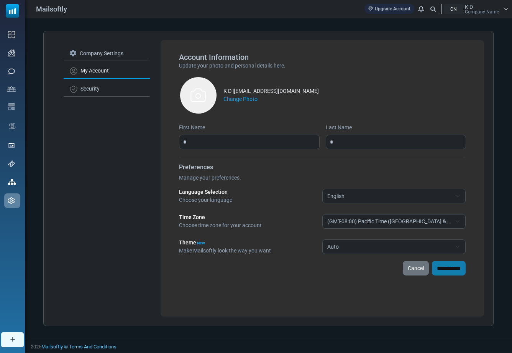
click at [214, 192] on label "Language Selection" at bounding box center [203, 192] width 49 height 8
drag, startPoint x: 218, startPoint y: 192, endPoint x: 233, endPoint y: 192, distance: 15.0
click at [222, 192] on label "Language Selection" at bounding box center [203, 192] width 49 height 8
click at [325, 189] on span "English" at bounding box center [394, 196] width 143 height 15
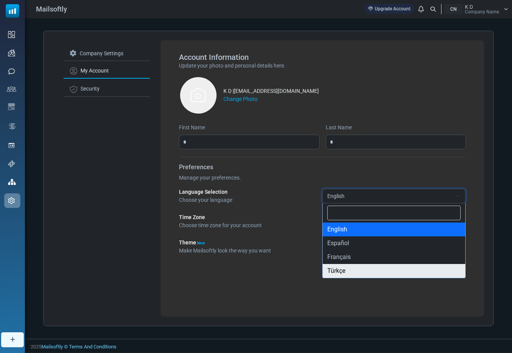
select select "**"
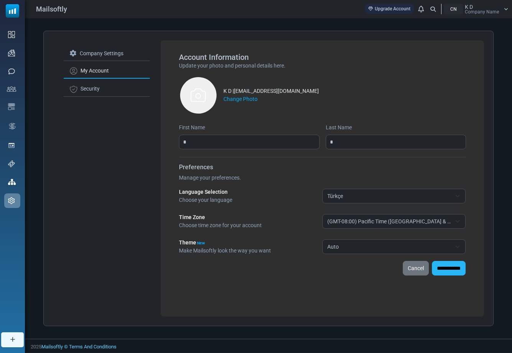
click at [442, 267] on input "**********" at bounding box center [449, 268] width 34 height 15
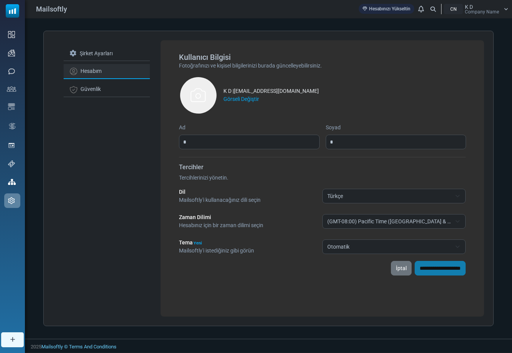
click at [96, 69] on link "Hesabım" at bounding box center [107, 71] width 86 height 15
click at [96, 92] on link "Güvenlik" at bounding box center [107, 89] width 86 height 15
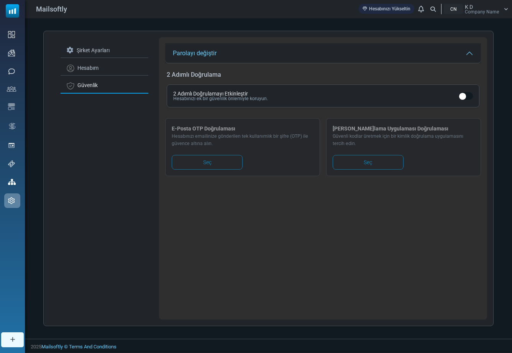
click at [491, 7] on div "K D Company Name" at bounding box center [482, 9] width 34 height 10
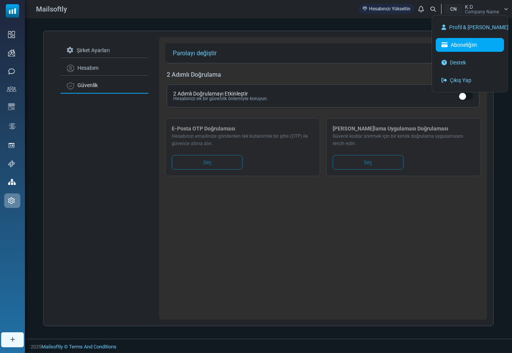
click at [475, 44] on link "Aboneliğim" at bounding box center [470, 45] width 68 height 14
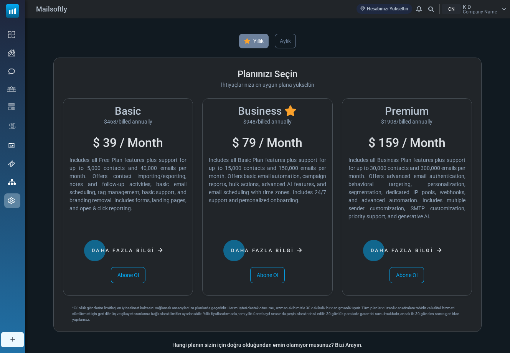
click at [491, 6] on div "K D Company Name" at bounding box center [480, 9] width 34 height 10
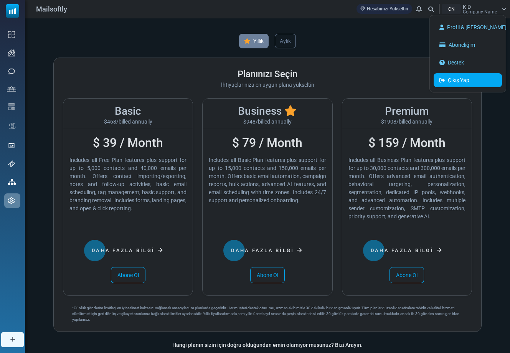
click at [461, 79] on link "Çıkış Yap" at bounding box center [467, 80] width 68 height 14
